Goal: Find specific page/section: Find specific page/section

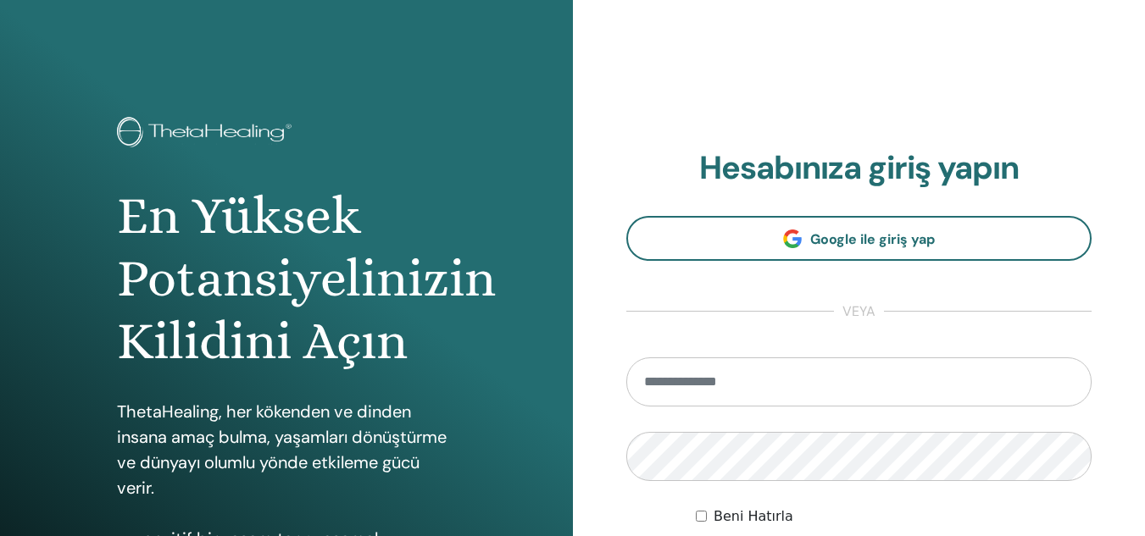
type input "**********"
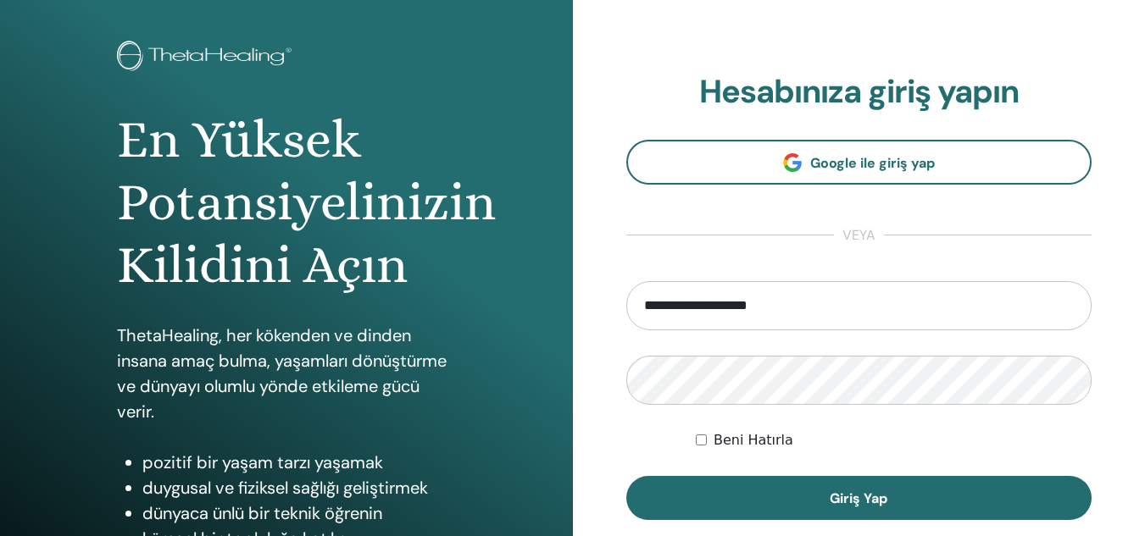
scroll to position [103, 0]
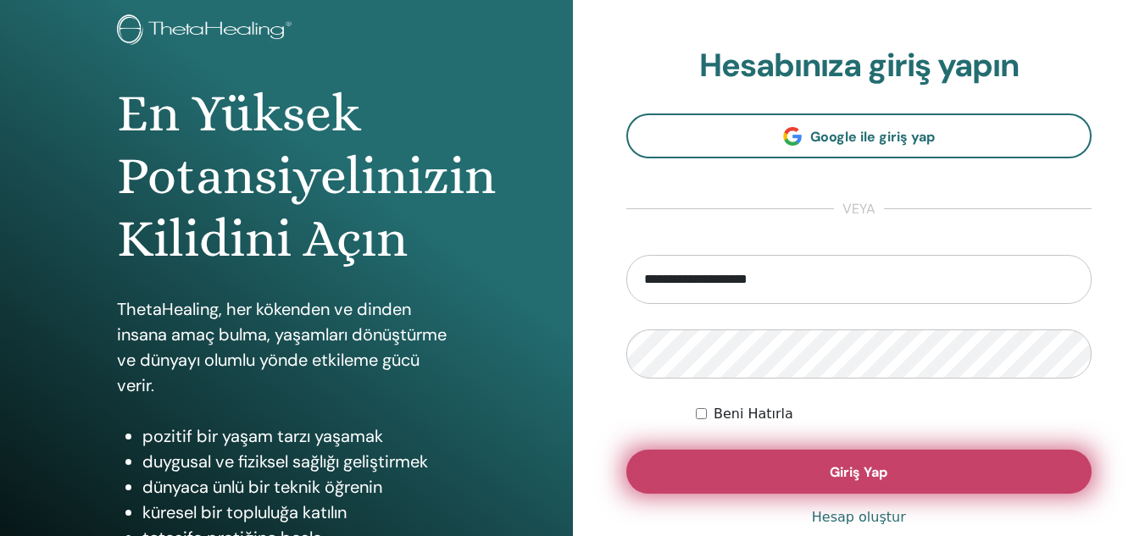
click at [969, 455] on button "Giriş Yap" at bounding box center [859, 472] width 466 height 44
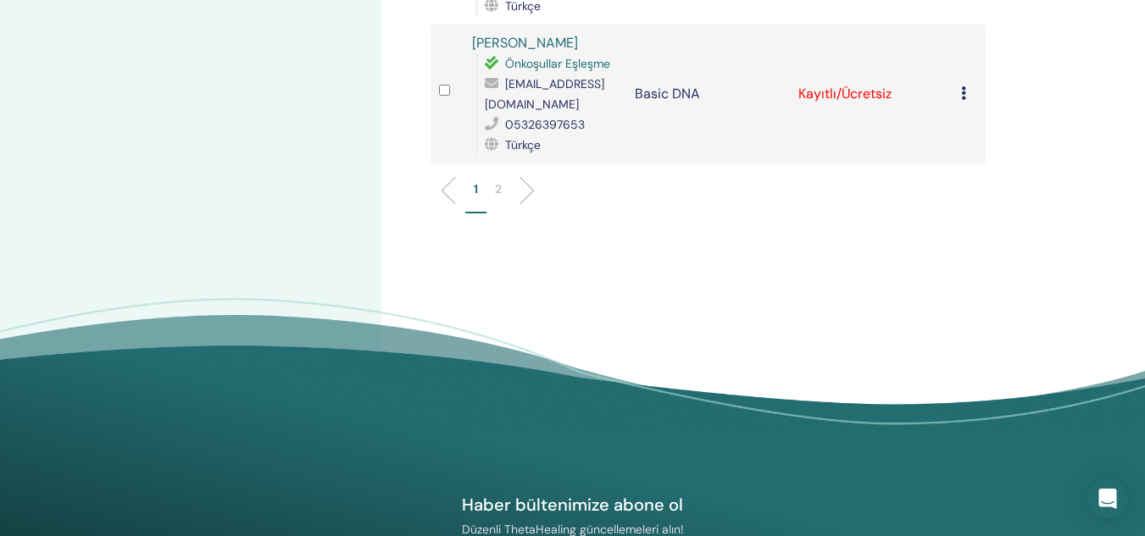
scroll to position [2932, 0]
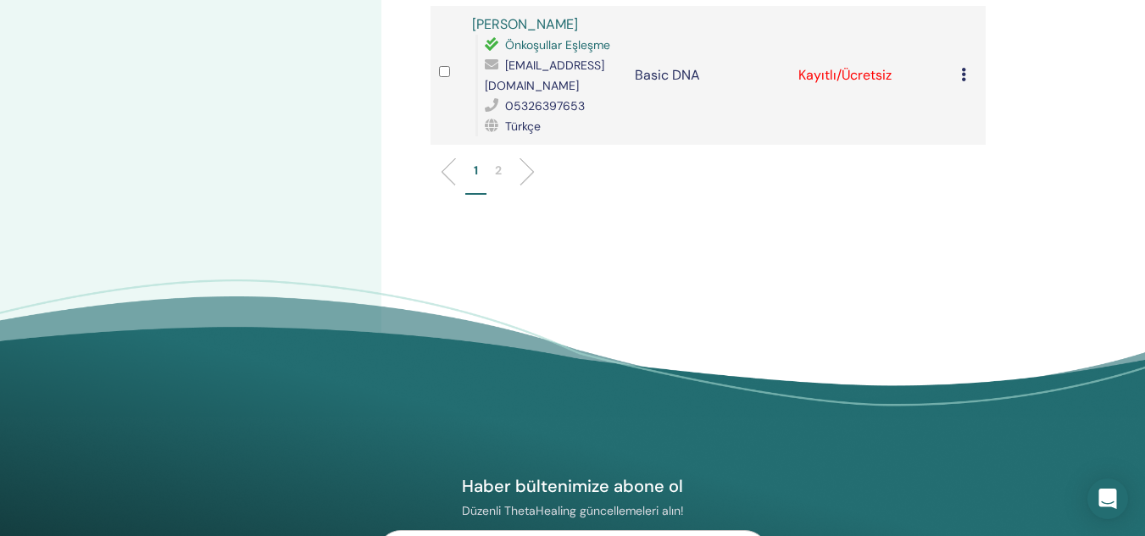
click at [496, 169] on p "2" at bounding box center [498, 171] width 7 height 18
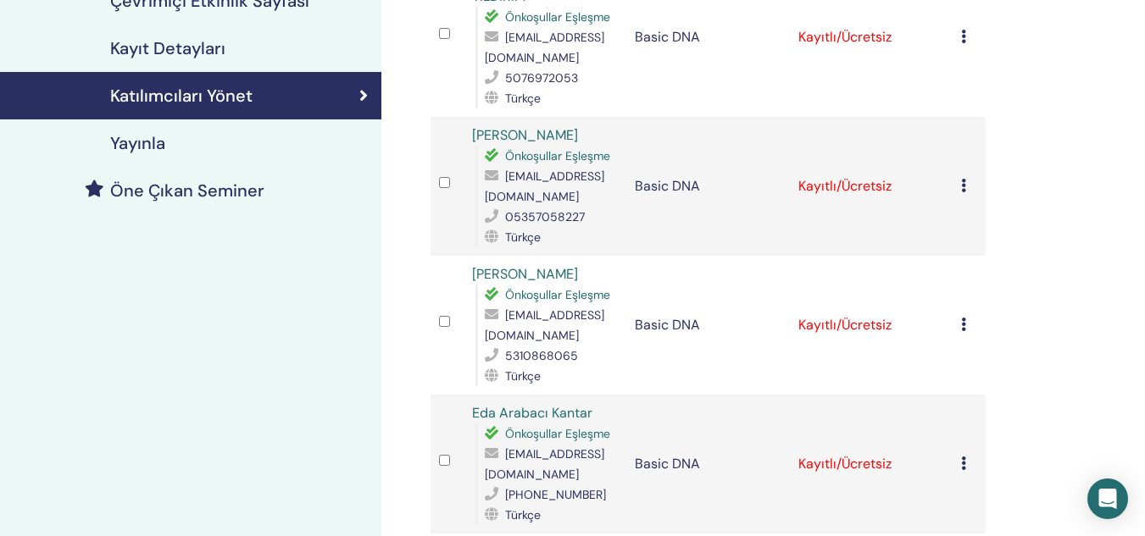
scroll to position [0, 0]
